Goal: Navigation & Orientation: Find specific page/section

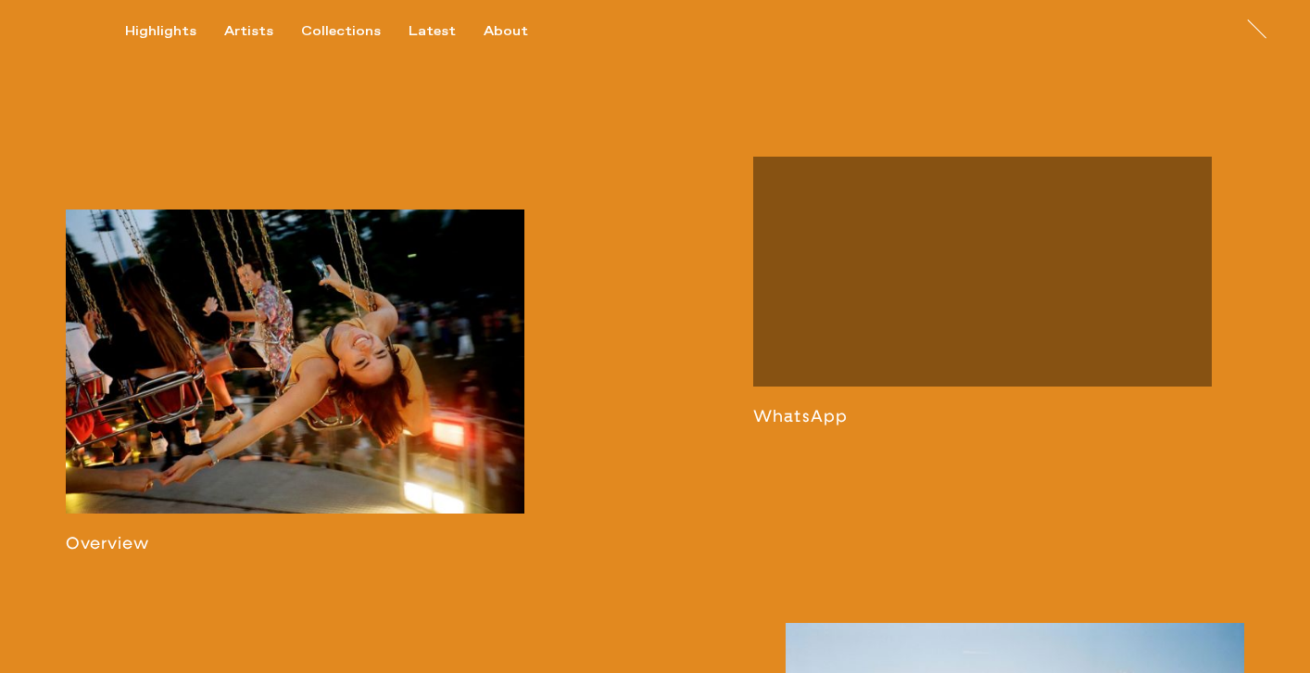
scroll to position [910, 0]
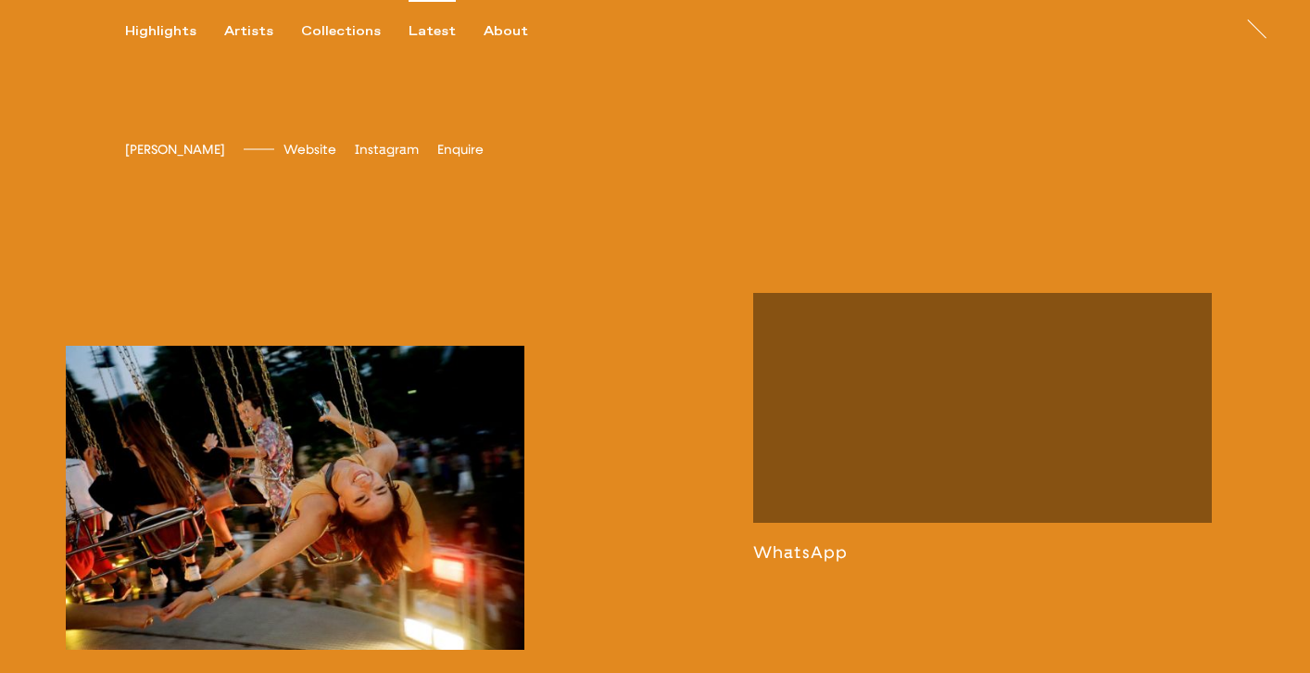
click at [412, 41] on div "Highlights Artists Collections Latest About" at bounding box center [340, 39] width 431 height 33
click at [412, 38] on div "Latest" at bounding box center [432, 31] width 47 height 17
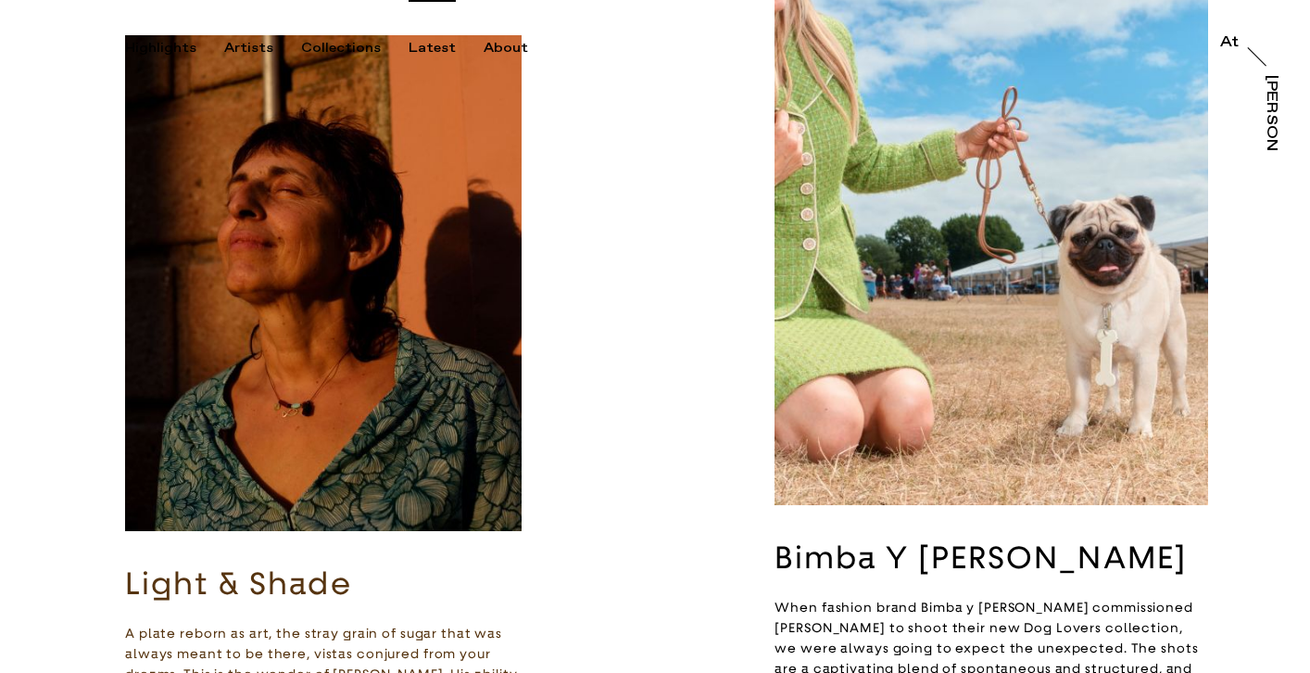
scroll to position [253, 0]
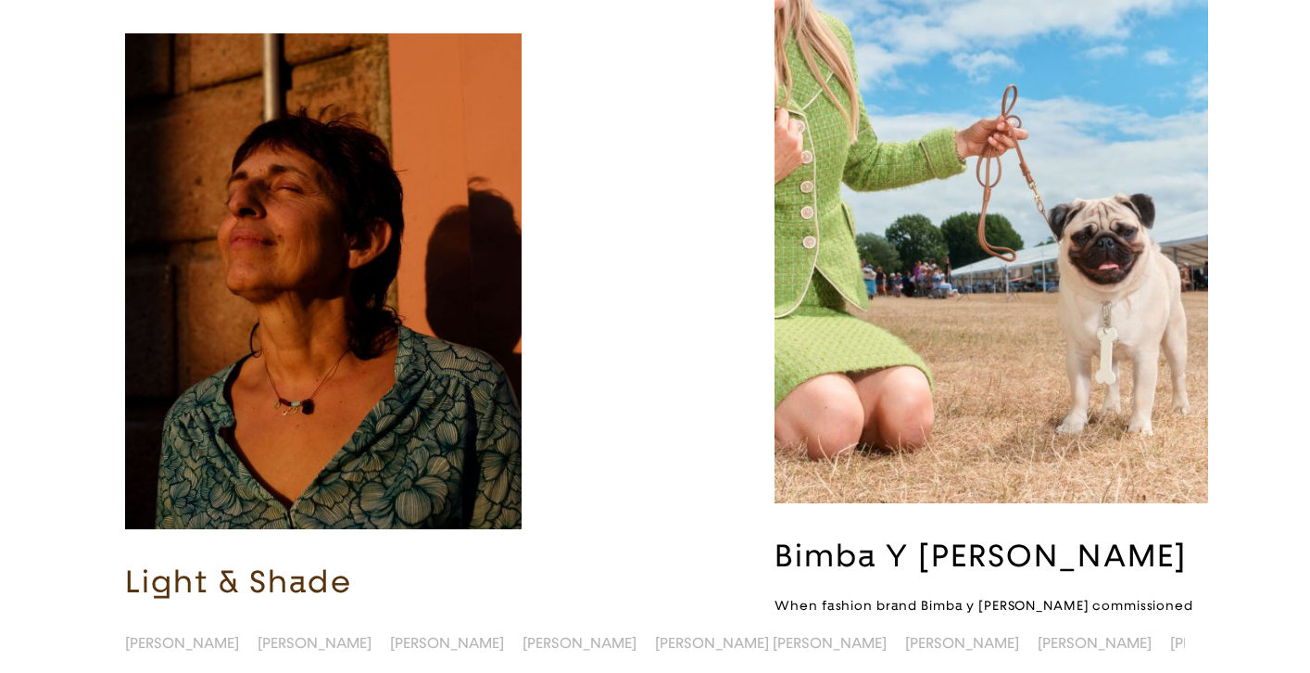
click at [976, 344] on img "button" at bounding box center [992, 213] width 434 height 577
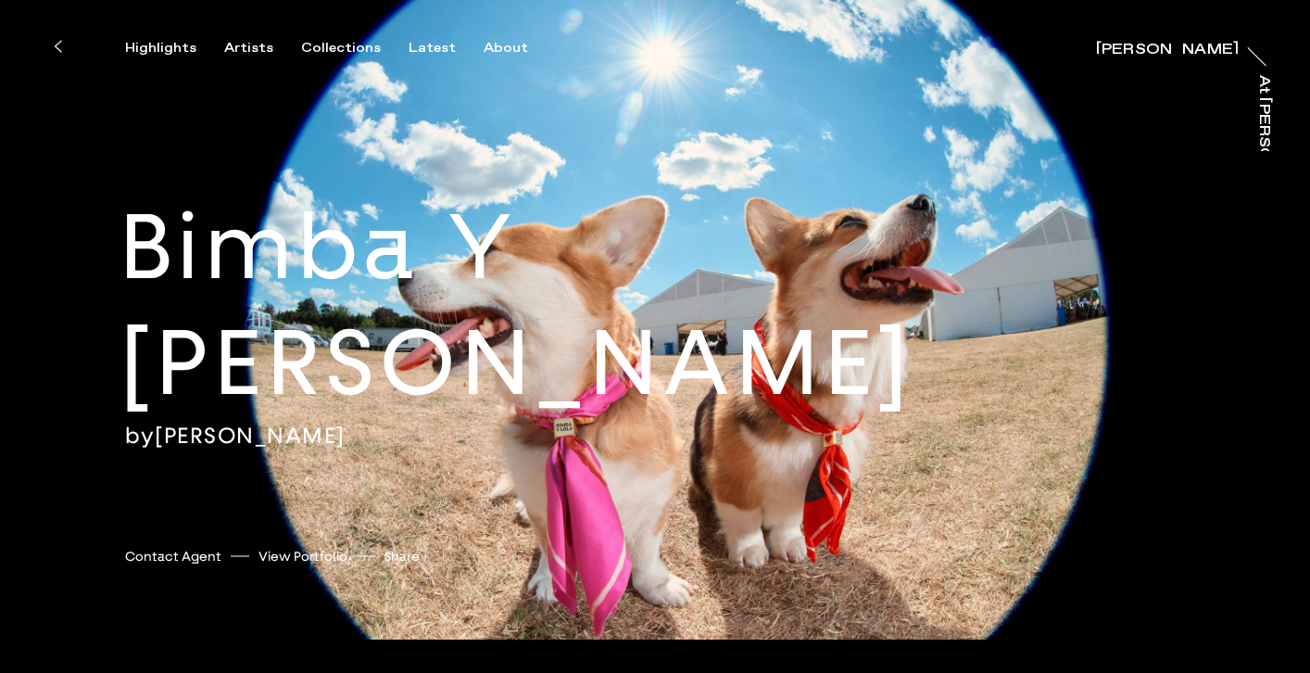
click at [245, 422] on link "[PERSON_NAME]" at bounding box center [250, 436] width 191 height 28
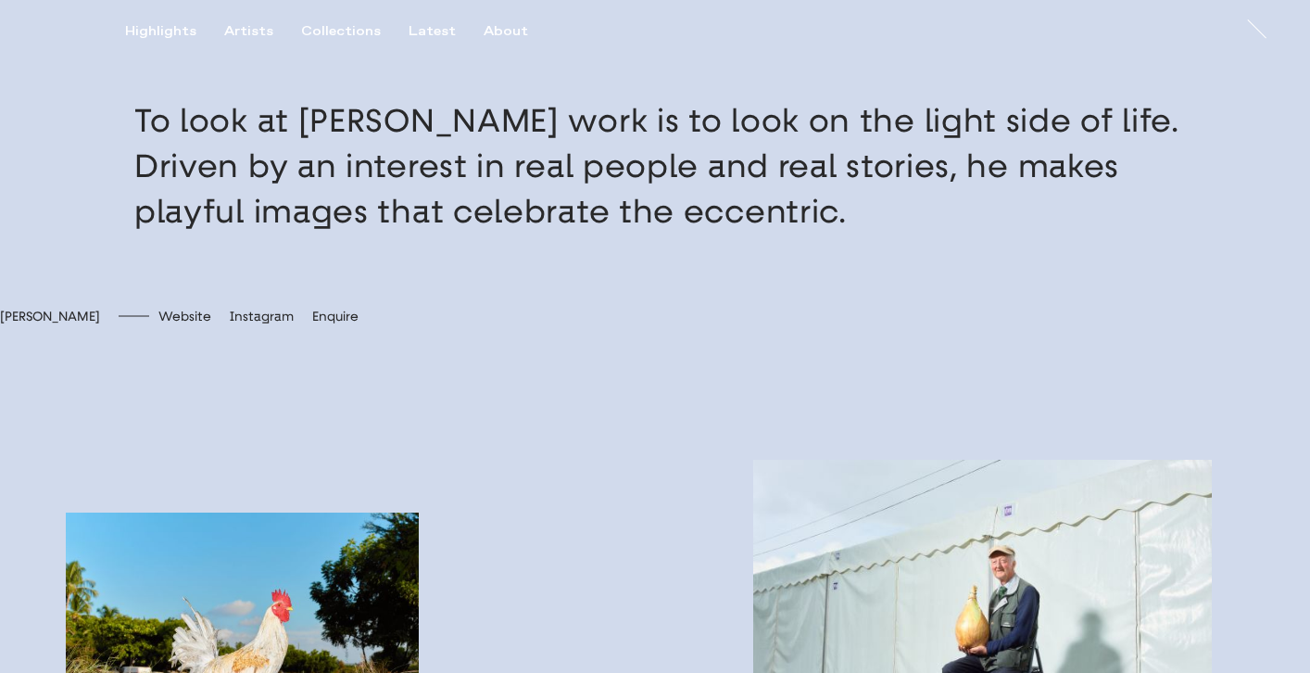
scroll to position [619, 0]
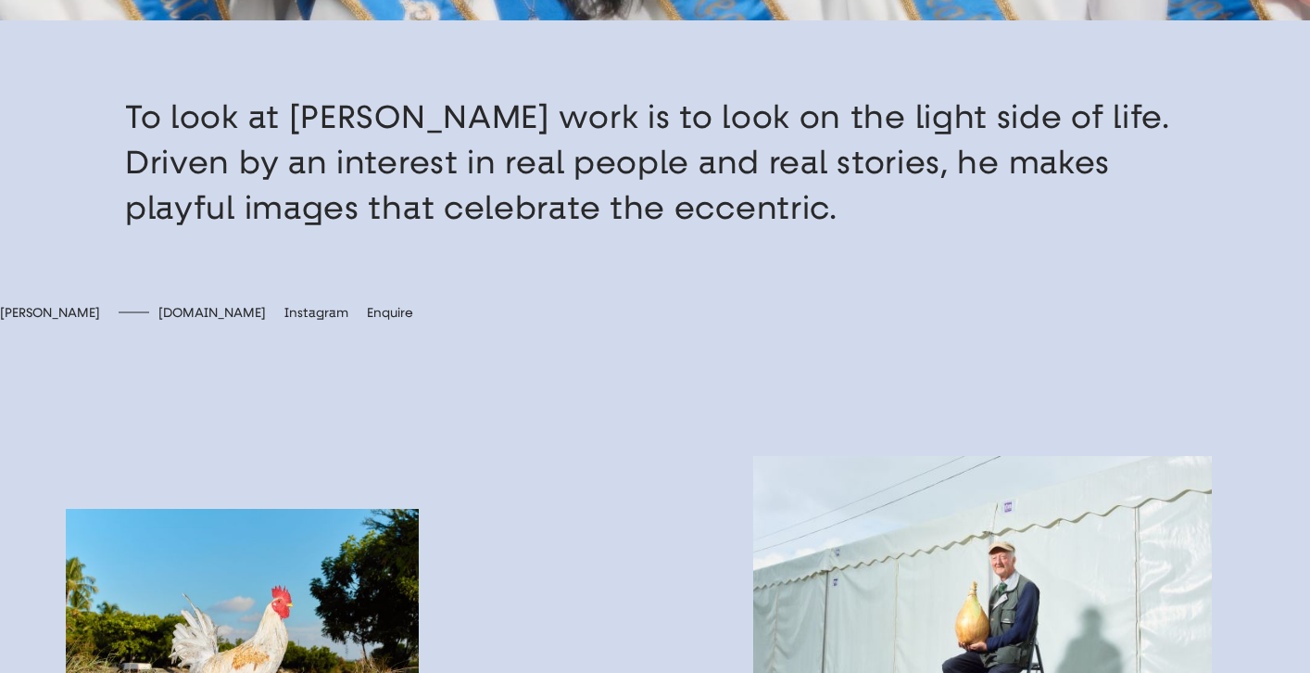
click at [266, 321] on span "[DOMAIN_NAME]" at bounding box center [211, 313] width 107 height 16
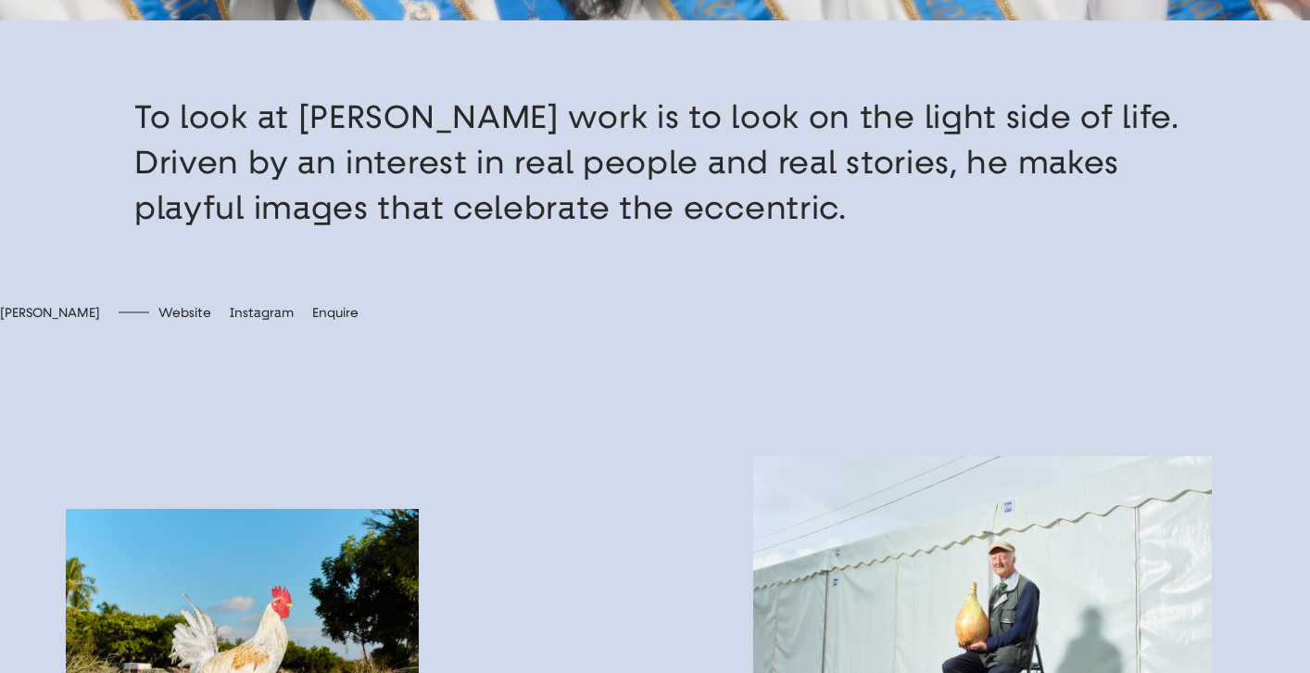
scroll to position [0, 0]
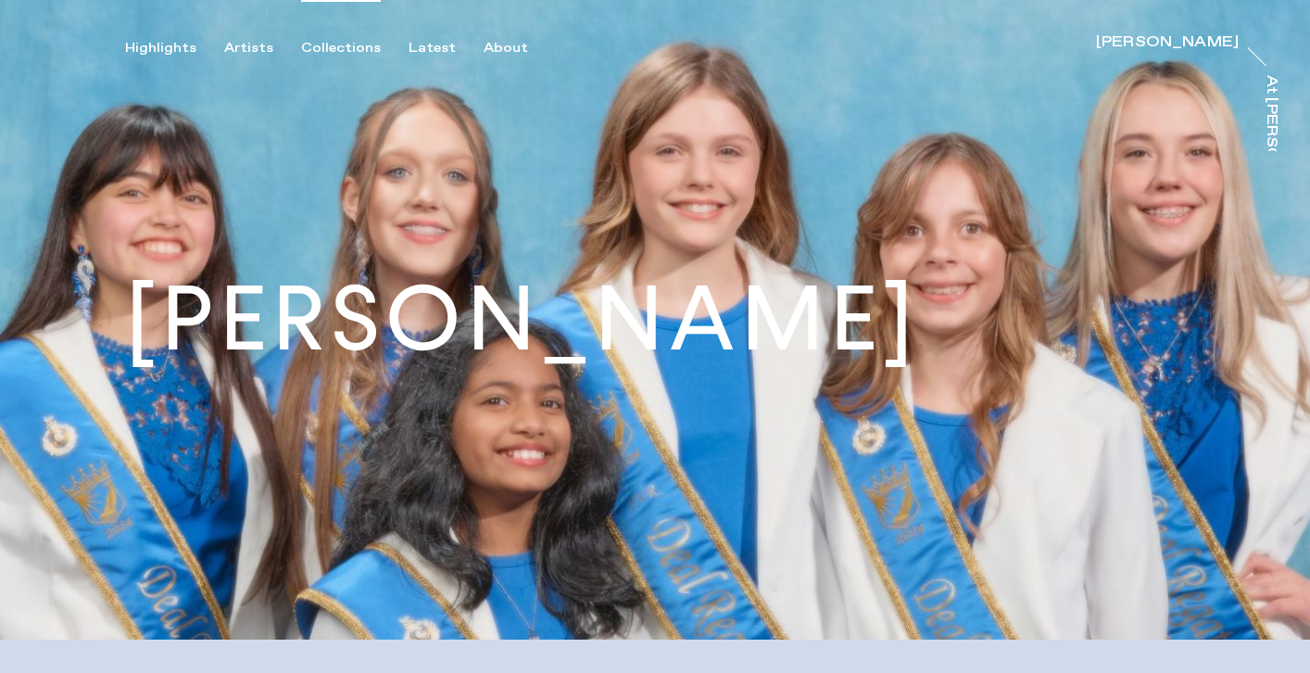
click at [347, 45] on div "Collections" at bounding box center [341, 48] width 80 height 17
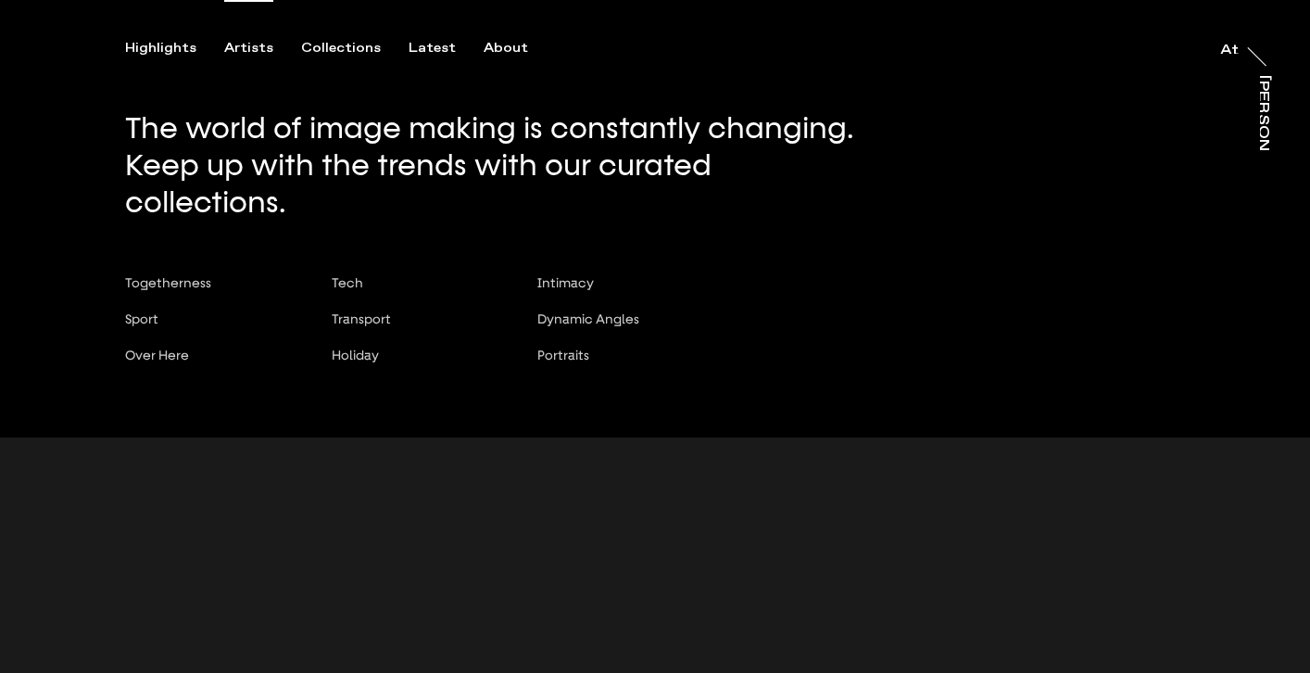
click at [243, 47] on div "Artists" at bounding box center [248, 48] width 49 height 17
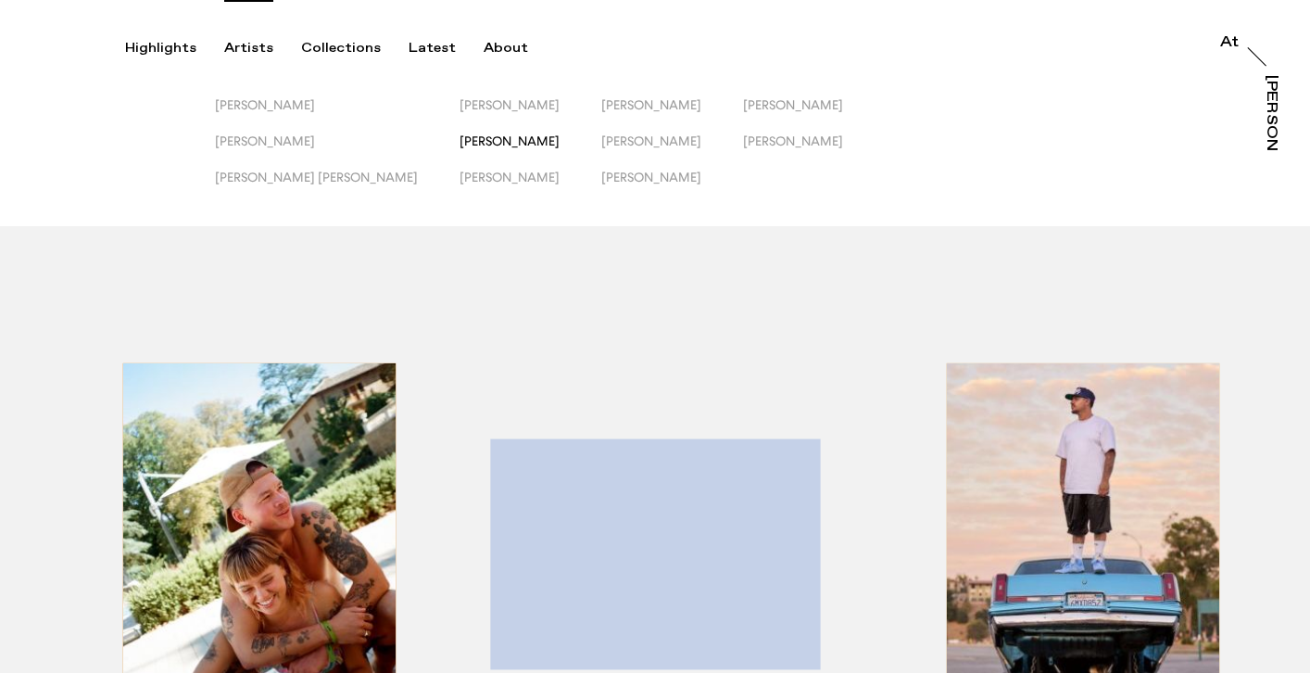
click at [460, 140] on span "[PERSON_NAME]" at bounding box center [510, 140] width 100 height 15
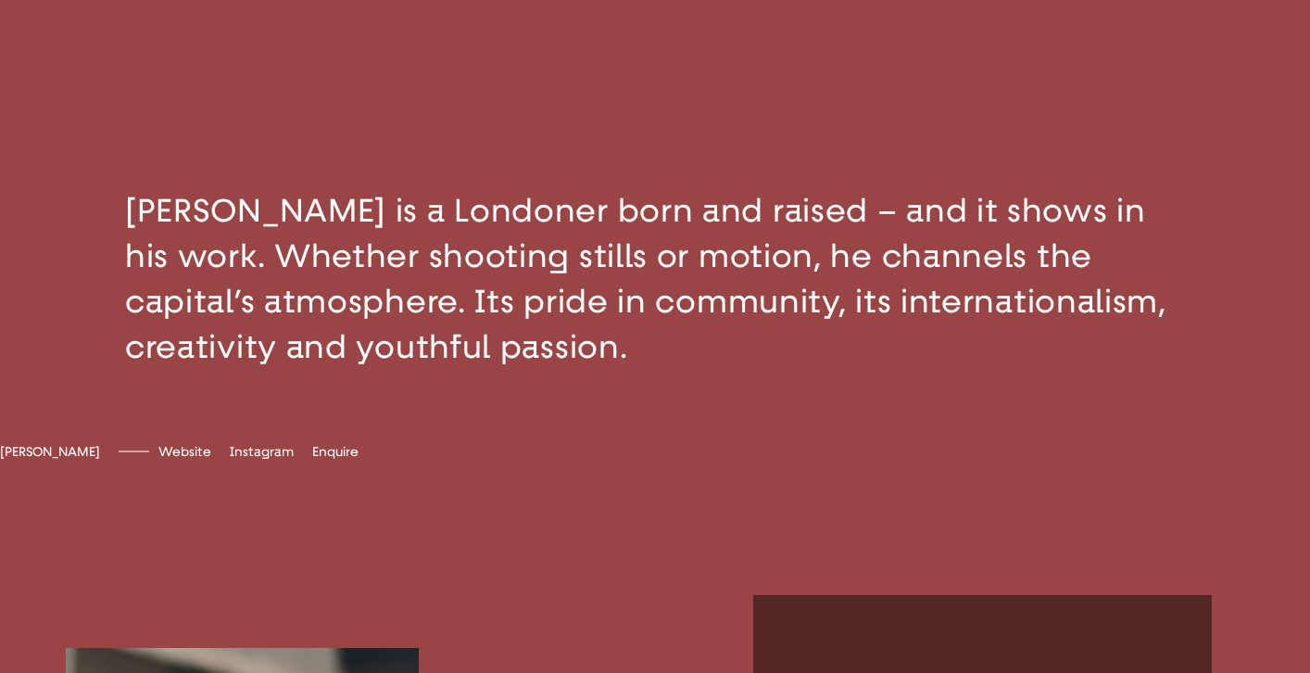
scroll to position [853, 0]
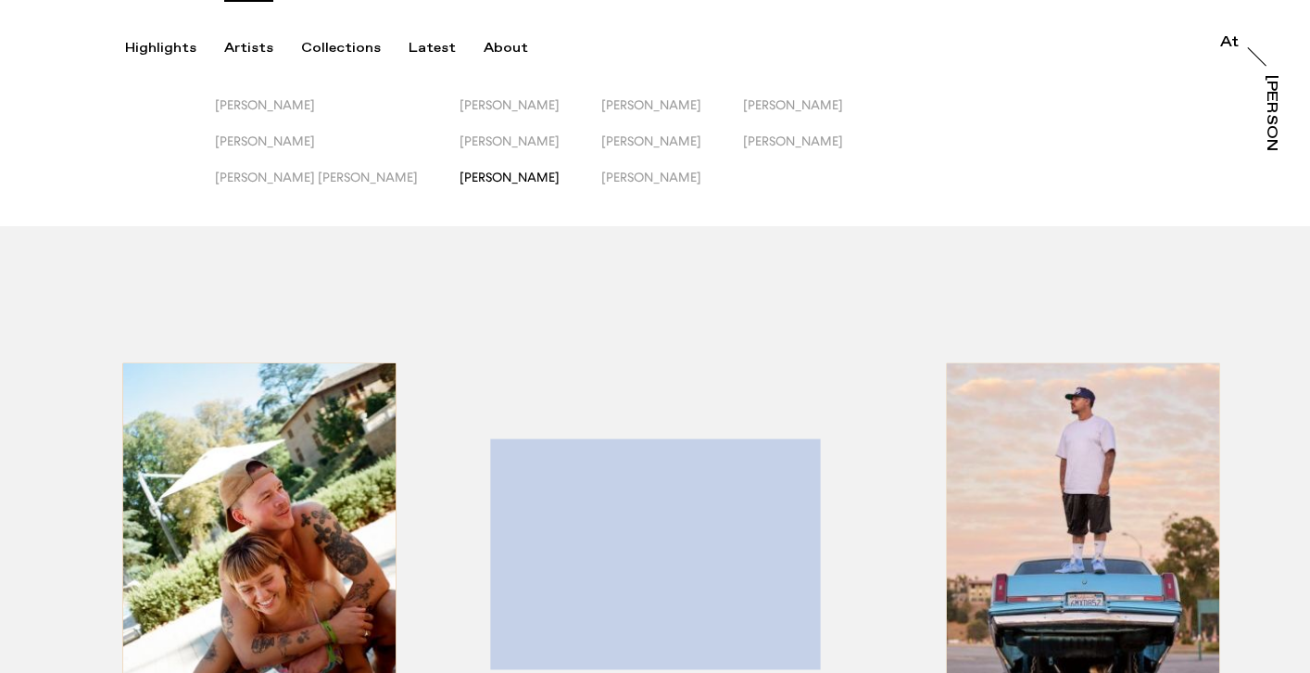
click at [460, 177] on span "[PERSON_NAME]" at bounding box center [510, 177] width 100 height 15
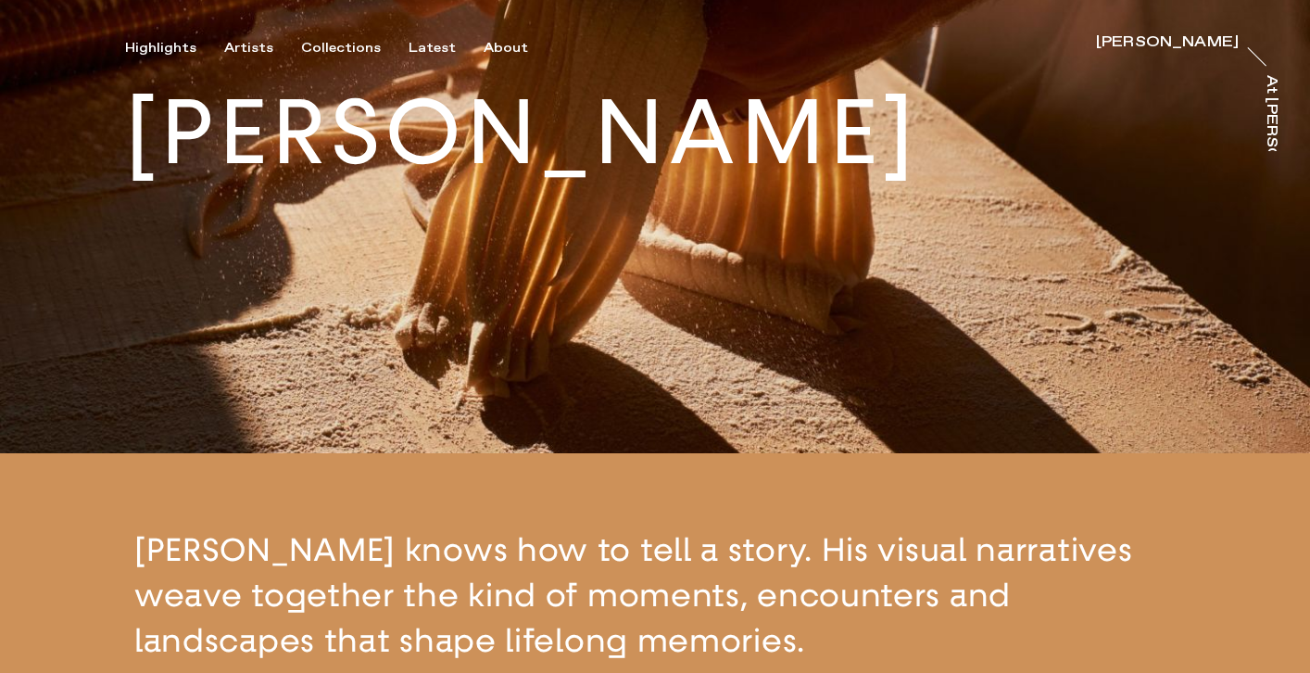
scroll to position [459, 0]
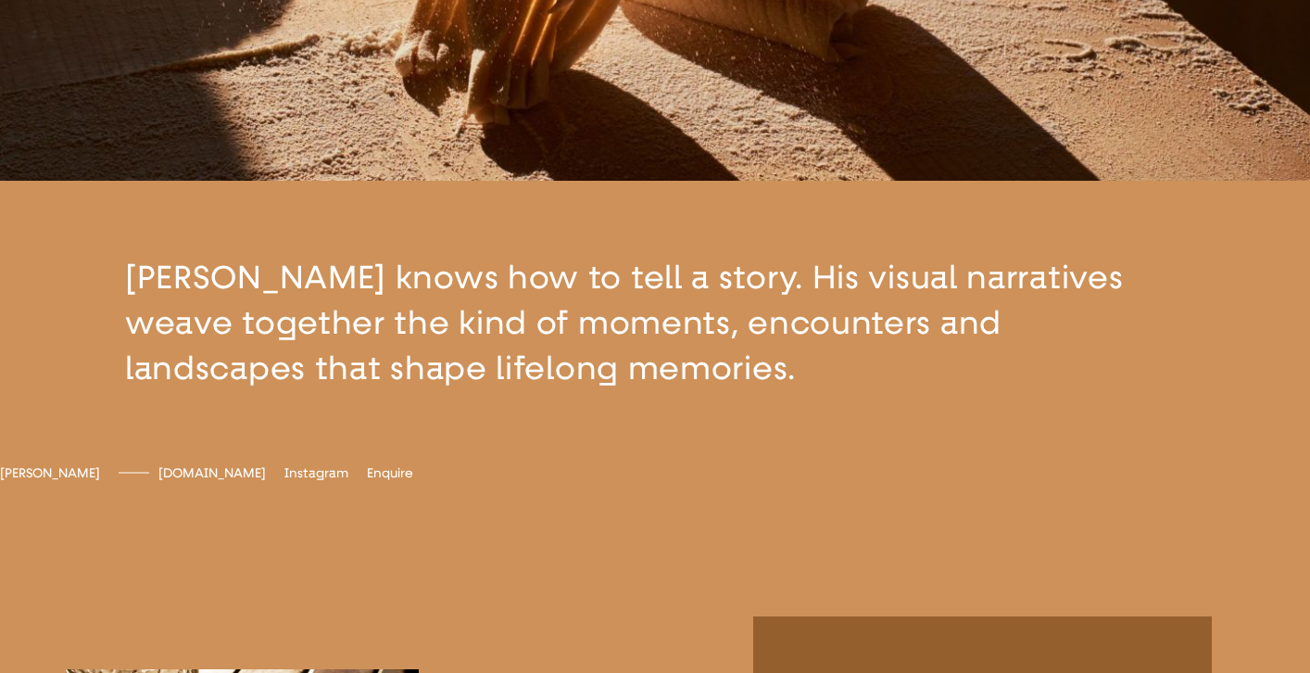
click at [266, 481] on span "[DOMAIN_NAME]" at bounding box center [211, 473] width 107 height 16
